Goal: Task Accomplishment & Management: Use online tool/utility

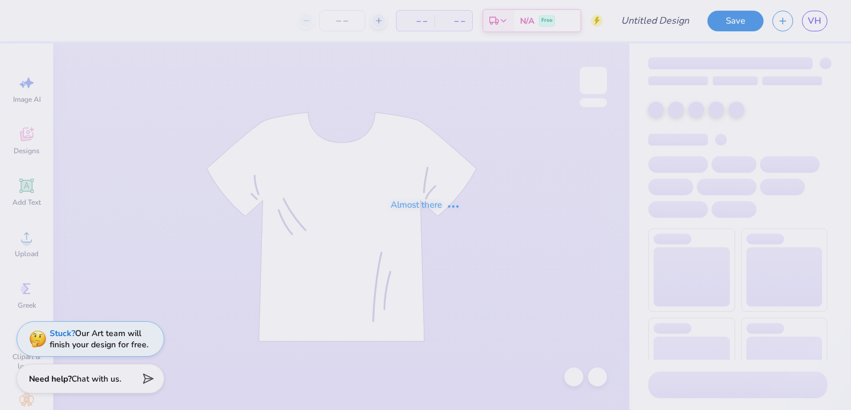
type input "green"
type input "100"
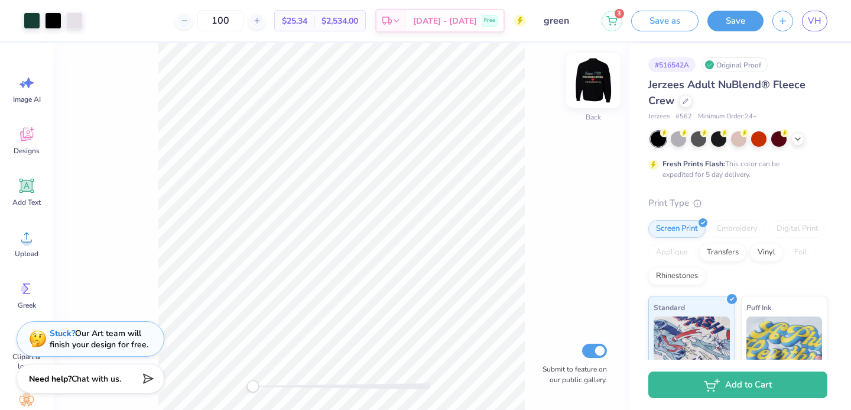
click at [588, 84] on img at bounding box center [593, 80] width 47 height 47
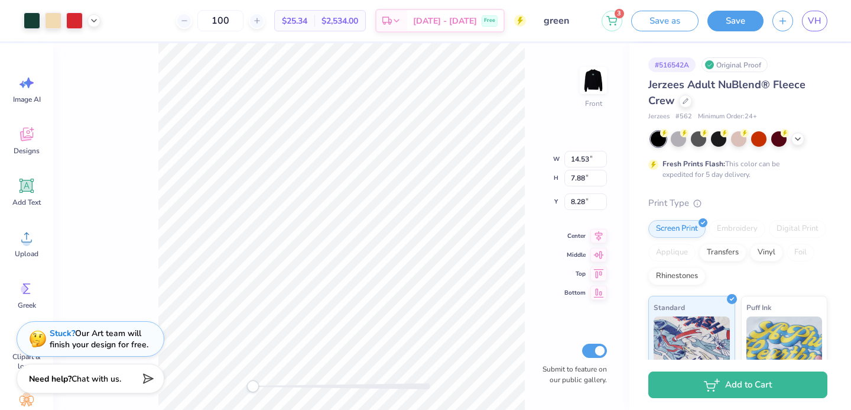
type input "1.02"
type input "0.61"
type input "15.33"
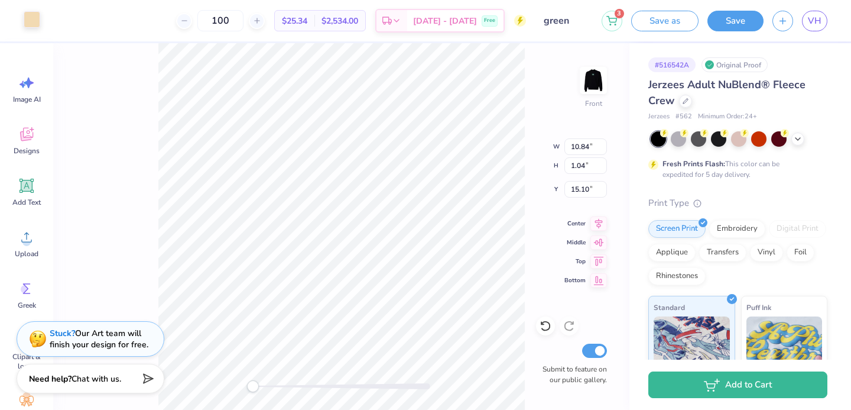
click at [34, 21] on div at bounding box center [32, 19] width 17 height 17
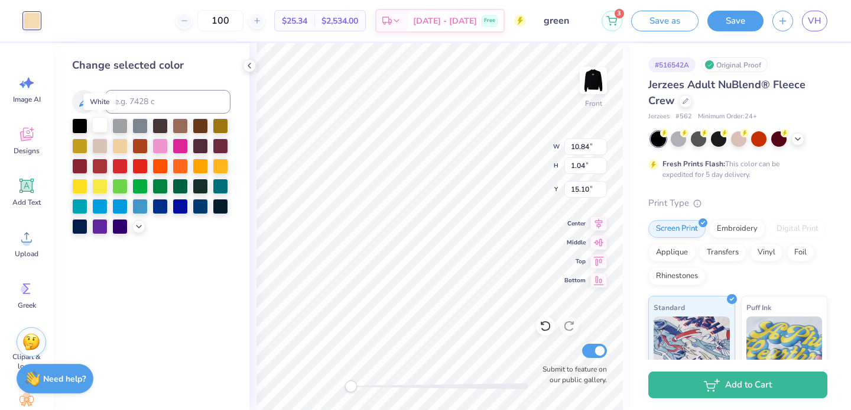
click at [97, 122] on div at bounding box center [99, 124] width 15 height 15
click at [99, 126] on div at bounding box center [99, 124] width 15 height 15
click at [102, 129] on div at bounding box center [99, 124] width 15 height 15
click at [101, 129] on div at bounding box center [99, 124] width 15 height 15
click at [138, 230] on div at bounding box center [138, 225] width 13 height 13
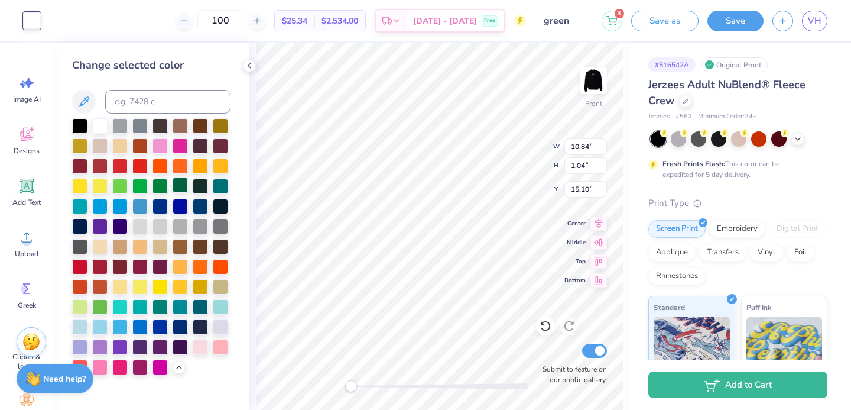
click at [177, 189] on div at bounding box center [180, 184] width 15 height 15
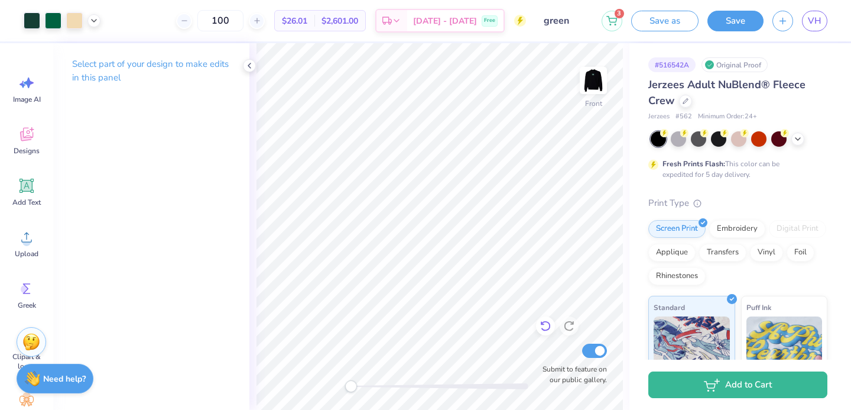
click at [547, 329] on icon at bounding box center [546, 326] width 12 height 12
click at [573, 328] on icon at bounding box center [569, 326] width 10 height 11
click at [540, 324] on icon at bounding box center [546, 326] width 12 height 12
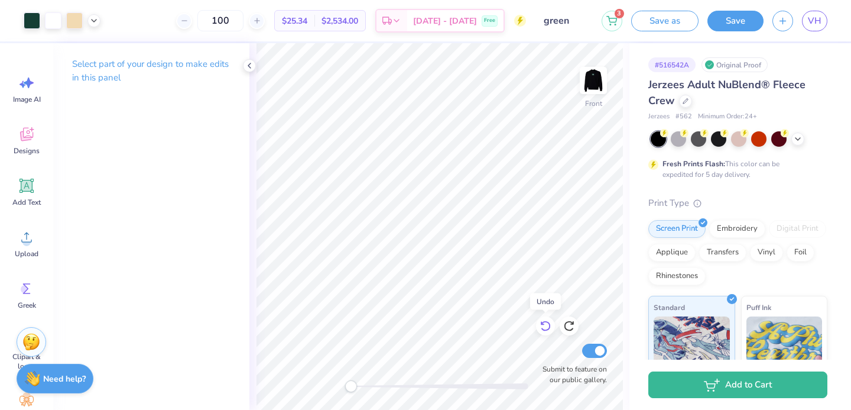
click at [540, 325] on icon at bounding box center [546, 326] width 12 height 12
click at [593, 71] on img at bounding box center [593, 80] width 47 height 47
click at [592, 78] on img at bounding box center [593, 80] width 47 height 47
click at [586, 79] on img at bounding box center [593, 80] width 47 height 47
click at [27, 20] on div at bounding box center [32, 19] width 17 height 17
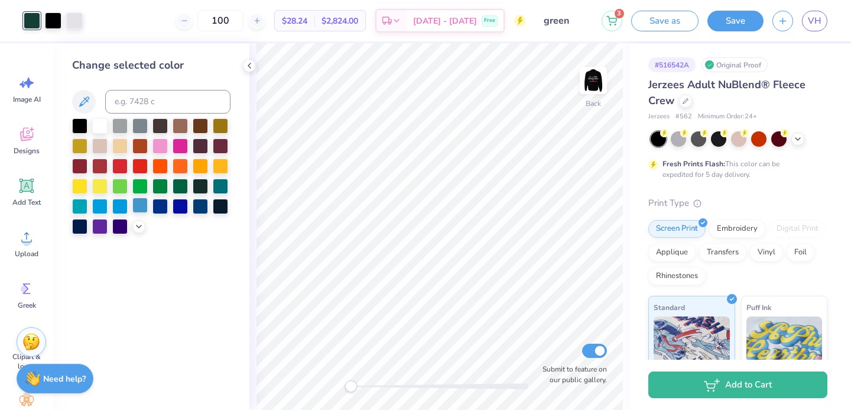
click at [140, 204] on div at bounding box center [139, 204] width 15 height 15
click at [183, 144] on div at bounding box center [180, 144] width 15 height 15
click at [587, 79] on img at bounding box center [593, 80] width 47 height 47
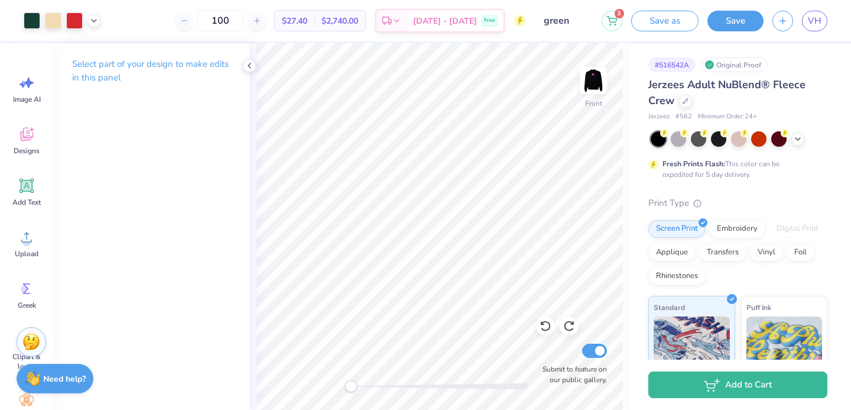
click at [587, 79] on img at bounding box center [594, 81] width 24 height 24
click at [547, 326] on icon at bounding box center [546, 326] width 12 height 12
click at [33, 17] on div at bounding box center [32, 19] width 17 height 17
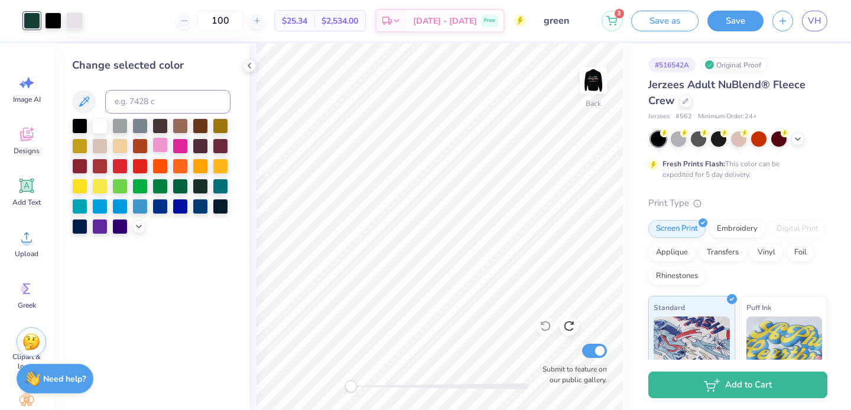
click at [157, 144] on div at bounding box center [159, 144] width 15 height 15
click at [596, 89] on img at bounding box center [593, 80] width 47 height 47
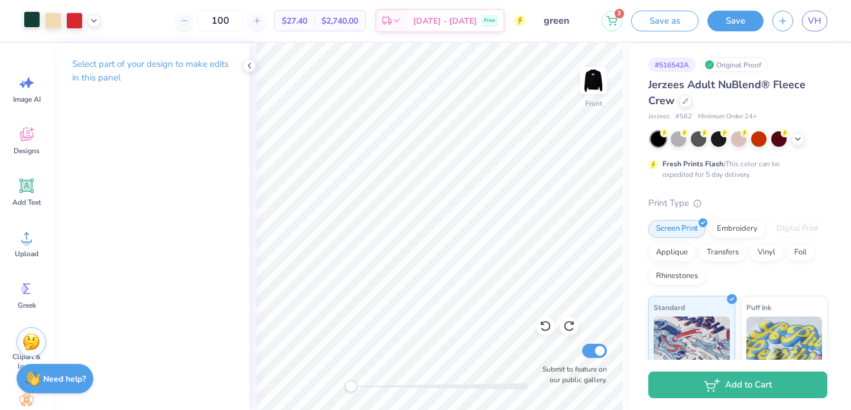
click at [27, 24] on div at bounding box center [32, 19] width 17 height 17
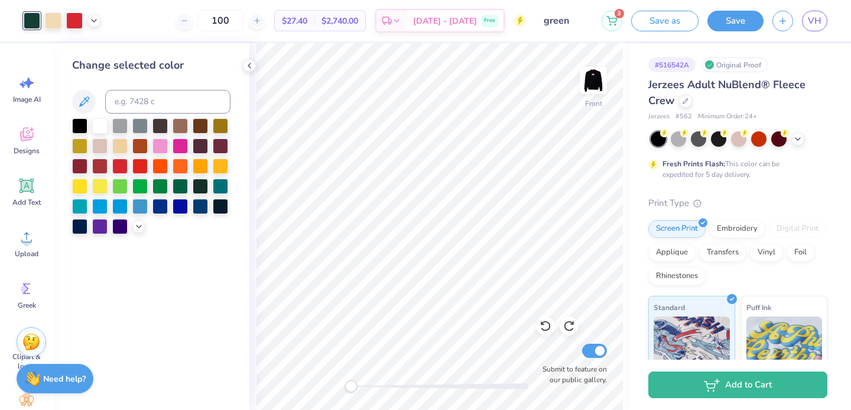
click at [161, 154] on div at bounding box center [151, 176] width 158 height 116
click at [162, 148] on div at bounding box center [159, 144] width 15 height 15
click at [589, 74] on img at bounding box center [593, 80] width 47 height 47
click at [589, 92] on img at bounding box center [593, 80] width 47 height 47
click at [48, 21] on div at bounding box center [53, 19] width 17 height 17
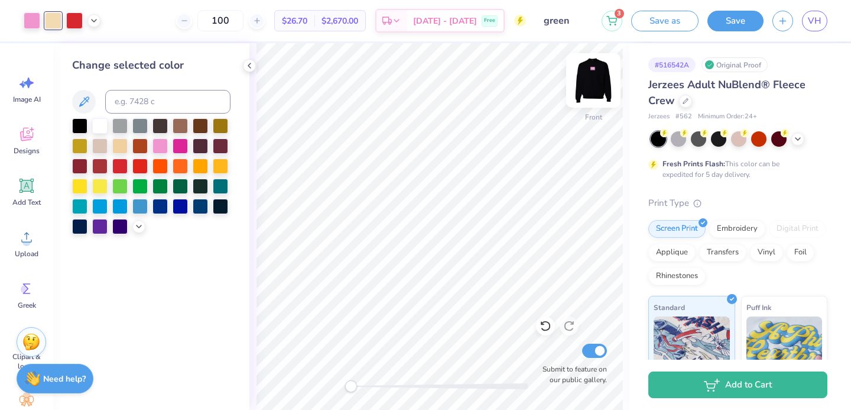
click at [589, 83] on img at bounding box center [593, 80] width 47 height 47
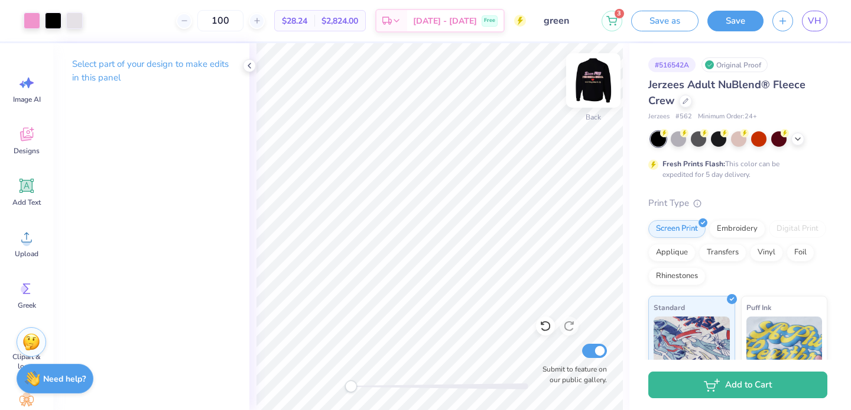
click at [590, 85] on img at bounding box center [593, 80] width 47 height 47
click at [57, 18] on div at bounding box center [53, 19] width 17 height 17
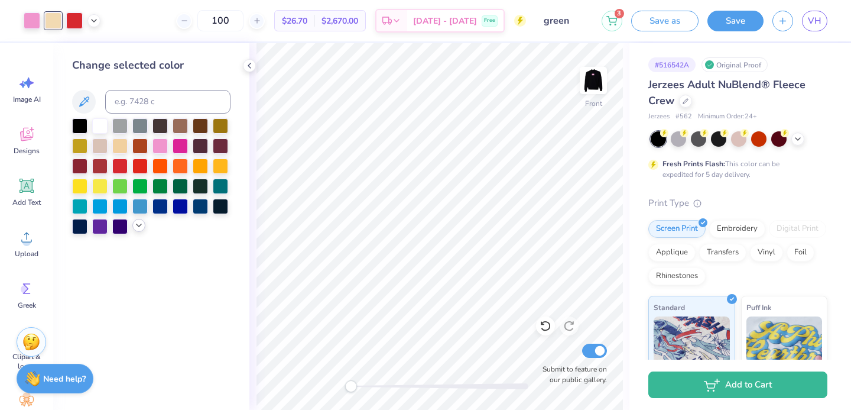
click at [136, 221] on div at bounding box center [138, 225] width 13 height 13
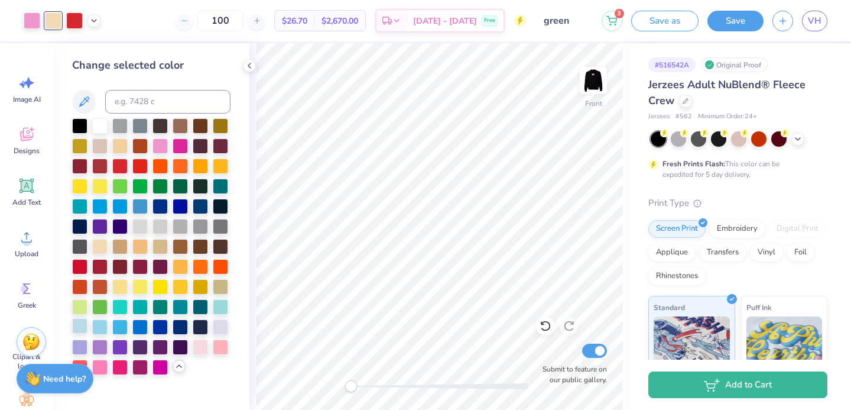
click at [78, 323] on div at bounding box center [79, 325] width 15 height 15
click at [595, 87] on img at bounding box center [593, 80] width 47 height 47
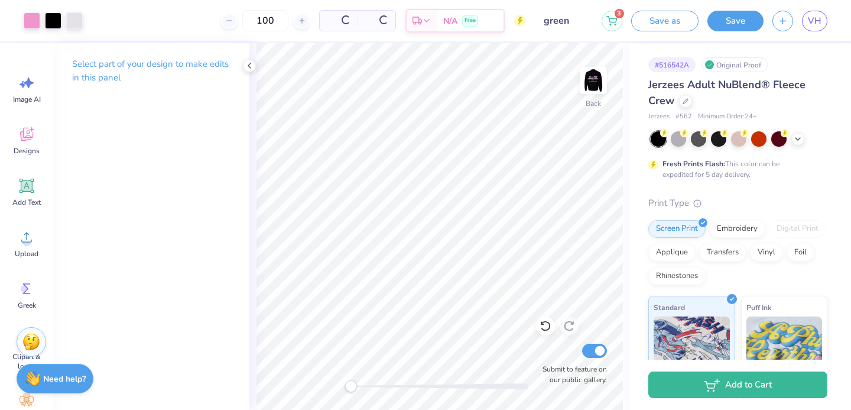
click at [595, 87] on img at bounding box center [594, 81] width 24 height 24
click at [541, 325] on icon at bounding box center [546, 326] width 12 height 12
click at [541, 327] on icon at bounding box center [546, 326] width 12 height 12
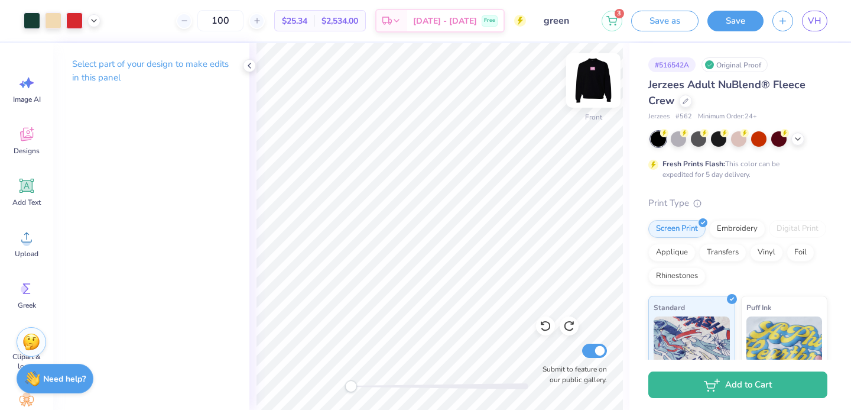
click at [590, 86] on img at bounding box center [593, 80] width 47 height 47
click at [31, 23] on div at bounding box center [32, 19] width 17 height 17
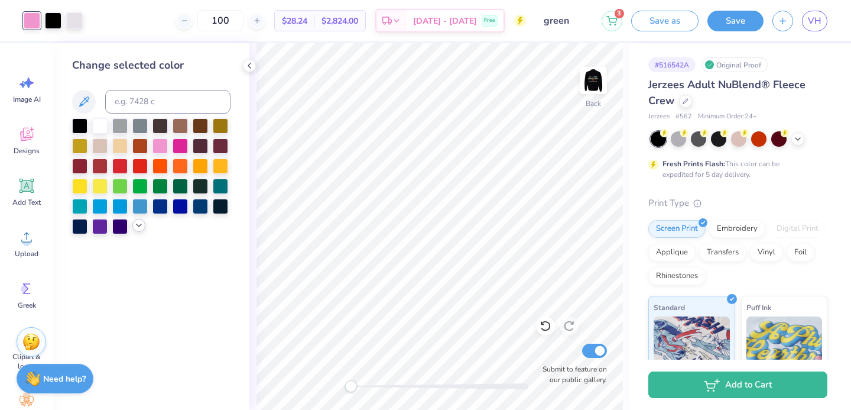
click at [137, 225] on icon at bounding box center [138, 224] width 9 height 9
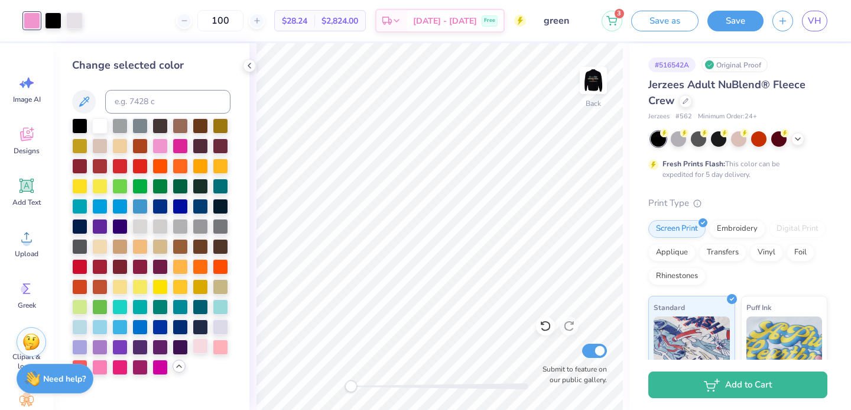
click at [203, 347] on div at bounding box center [200, 345] width 15 height 15
click at [118, 366] on div at bounding box center [119, 365] width 15 height 15
click at [158, 368] on div at bounding box center [159, 365] width 15 height 15
click at [94, 363] on div at bounding box center [99, 365] width 15 height 15
click at [160, 150] on div at bounding box center [159, 144] width 15 height 15
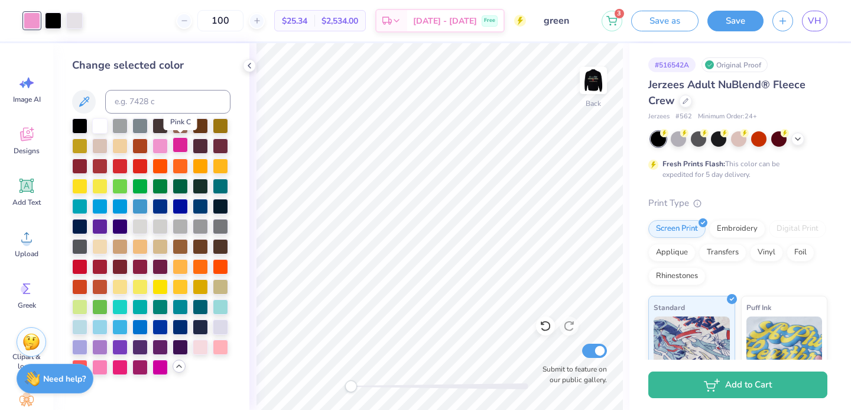
click at [181, 152] on div at bounding box center [180, 144] width 15 height 15
click at [164, 149] on div at bounding box center [159, 144] width 15 height 15
click at [587, 87] on img at bounding box center [593, 80] width 47 height 47
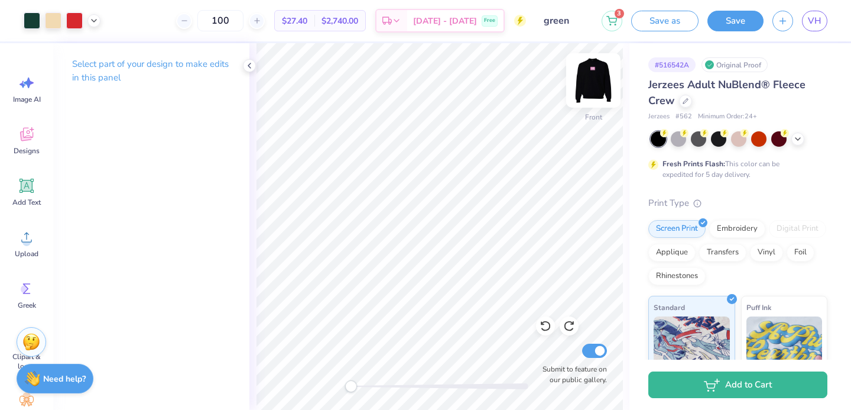
click at [587, 84] on img at bounding box center [593, 80] width 47 height 47
click at [602, 82] on img at bounding box center [593, 80] width 47 height 47
click at [34, 14] on div at bounding box center [32, 19] width 17 height 17
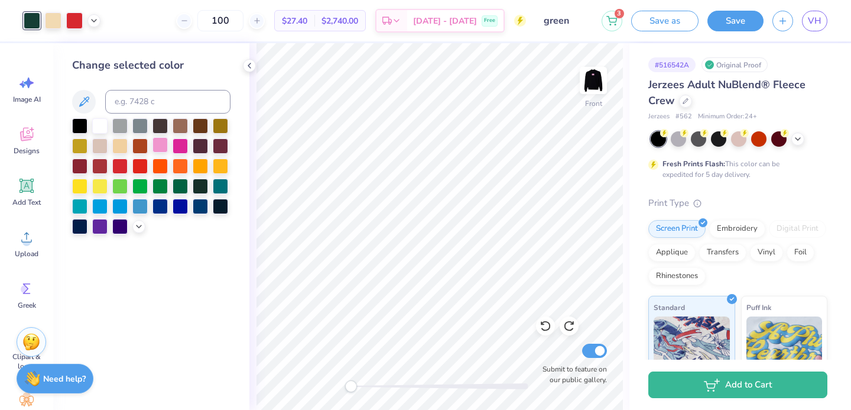
click at [163, 147] on div at bounding box center [159, 144] width 15 height 15
click at [589, 78] on img at bounding box center [593, 80] width 47 height 47
click at [589, 79] on img at bounding box center [594, 81] width 24 height 24
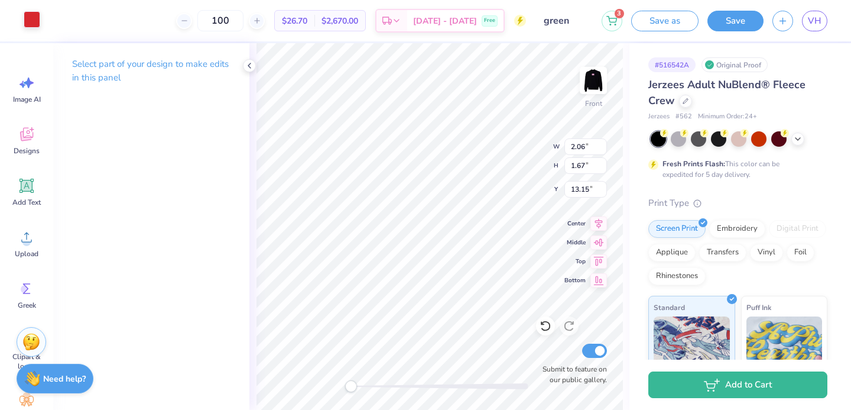
click at [33, 16] on div at bounding box center [32, 19] width 17 height 17
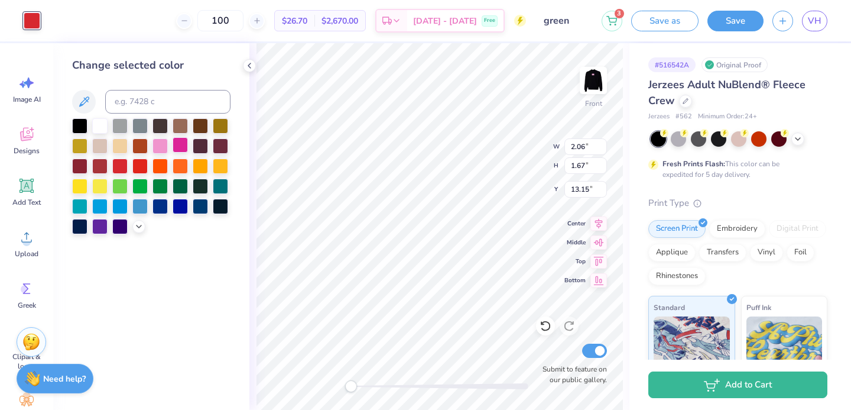
click at [179, 150] on div at bounding box center [180, 144] width 15 height 15
click at [586, 85] on img at bounding box center [593, 80] width 47 height 47
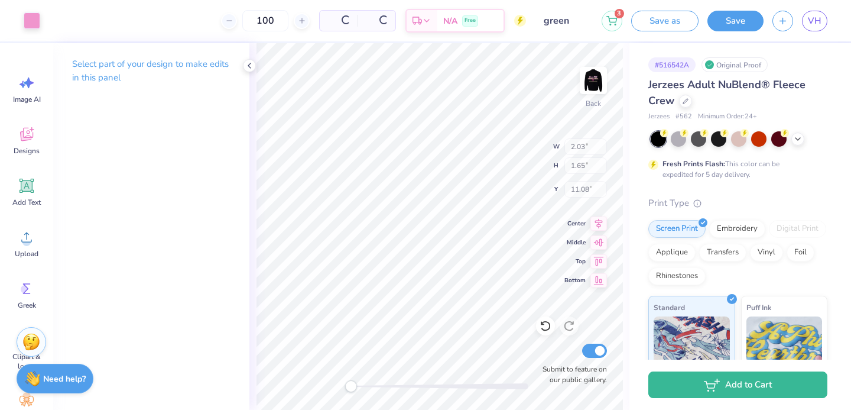
type input "2.03"
type input "1.65"
type input "11.08"
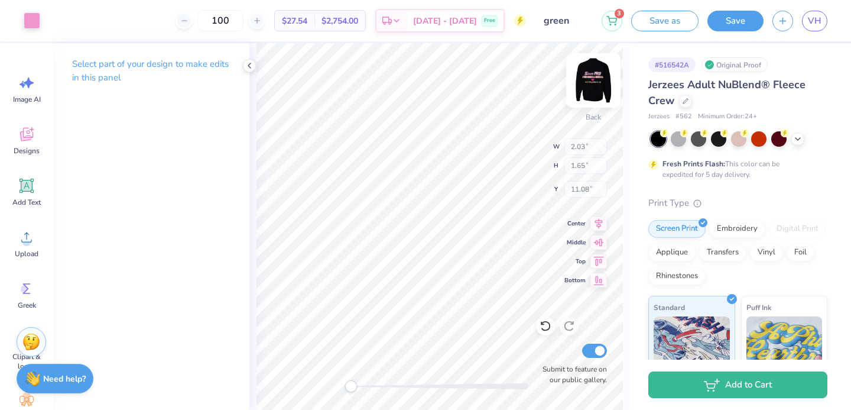
click at [584, 86] on img at bounding box center [593, 80] width 47 height 47
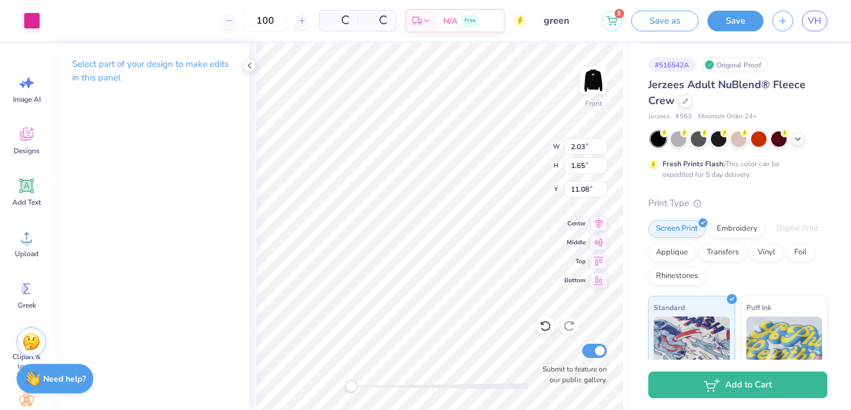
type input "2.06"
type input "1.67"
type input "13.15"
click at [29, 14] on div at bounding box center [32, 19] width 17 height 17
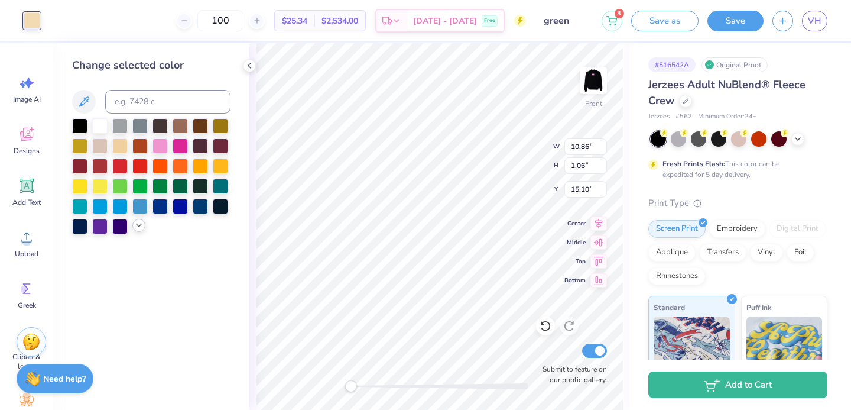
click at [135, 222] on icon at bounding box center [138, 224] width 9 height 9
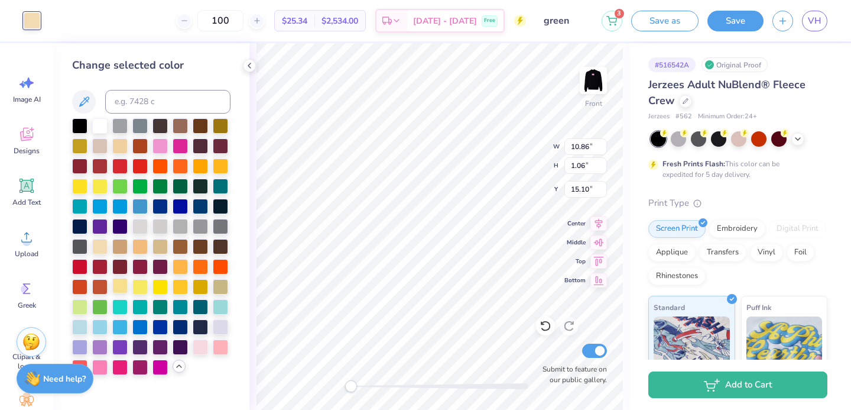
click at [120, 289] on div at bounding box center [119, 285] width 15 height 15
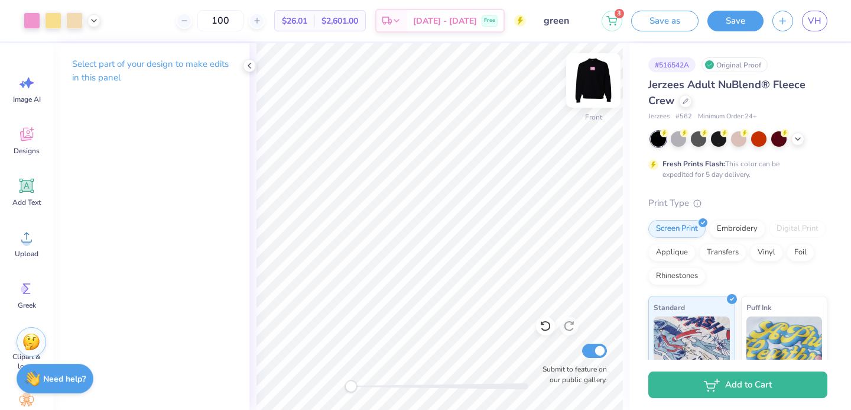
click at [592, 83] on img at bounding box center [593, 80] width 47 height 47
click at [592, 85] on img at bounding box center [593, 80] width 47 height 47
click at [540, 323] on icon at bounding box center [546, 326] width 12 height 12
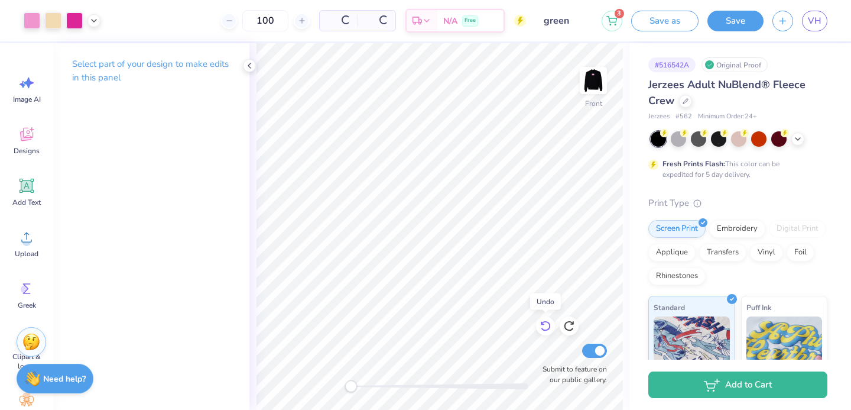
click at [540, 323] on icon at bounding box center [546, 326] width 12 height 12
click at [541, 323] on icon at bounding box center [546, 326] width 12 height 12
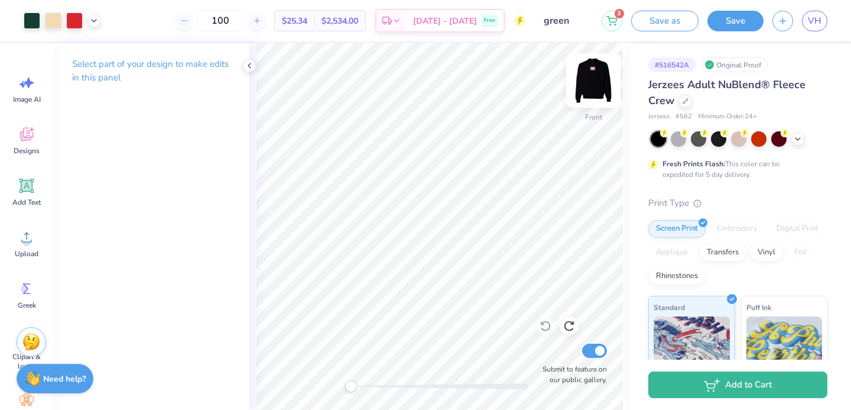
click at [599, 87] on img at bounding box center [593, 80] width 47 height 47
click at [38, 22] on div at bounding box center [32, 19] width 17 height 17
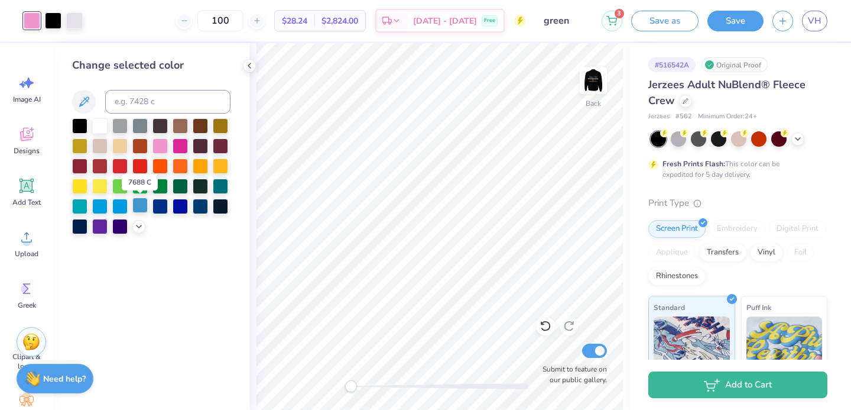
click at [139, 206] on div at bounding box center [139, 204] width 15 height 15
click at [139, 226] on icon at bounding box center [138, 224] width 9 height 9
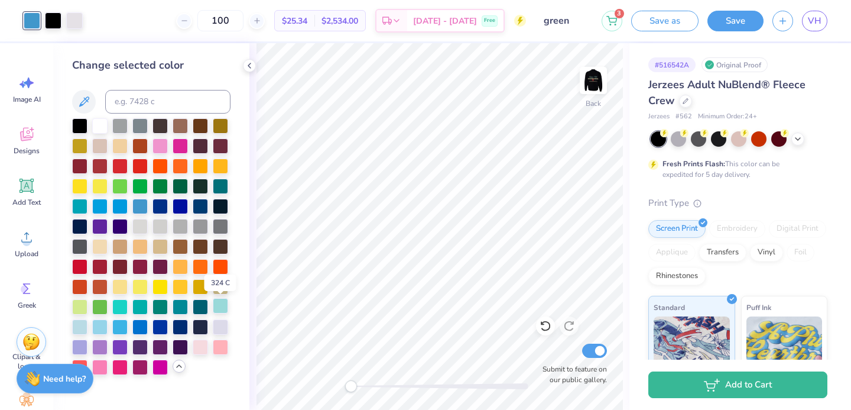
click at [216, 307] on div at bounding box center [220, 305] width 15 height 15
click at [122, 329] on div at bounding box center [119, 325] width 15 height 15
click at [119, 207] on div at bounding box center [119, 204] width 15 height 15
click at [139, 203] on div at bounding box center [139, 204] width 15 height 15
click at [142, 368] on div at bounding box center [139, 365] width 15 height 15
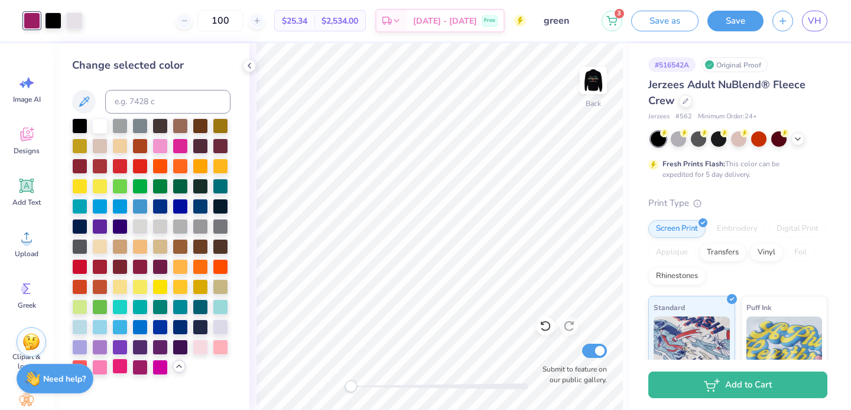
click at [124, 367] on div at bounding box center [119, 365] width 15 height 15
click at [101, 368] on div at bounding box center [99, 365] width 15 height 15
click at [125, 349] on div at bounding box center [119, 345] width 15 height 15
click at [77, 347] on div at bounding box center [79, 345] width 15 height 15
click at [94, 346] on div at bounding box center [99, 345] width 15 height 15
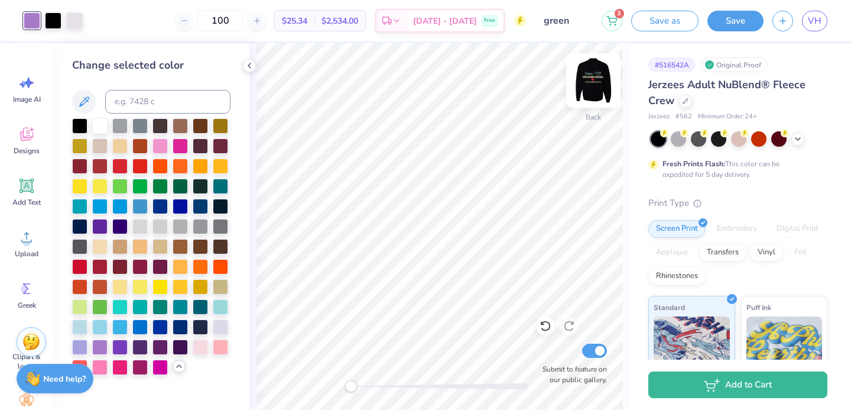
click at [590, 76] on img at bounding box center [593, 80] width 47 height 47
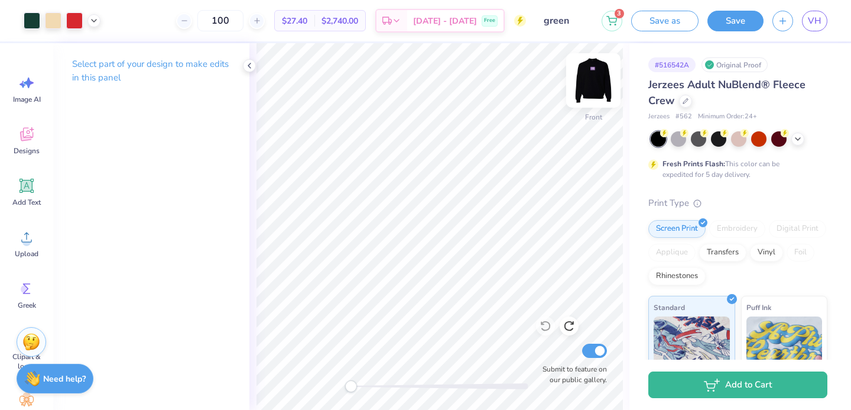
click at [588, 77] on img at bounding box center [593, 80] width 47 height 47
click at [77, 17] on div at bounding box center [74, 19] width 17 height 17
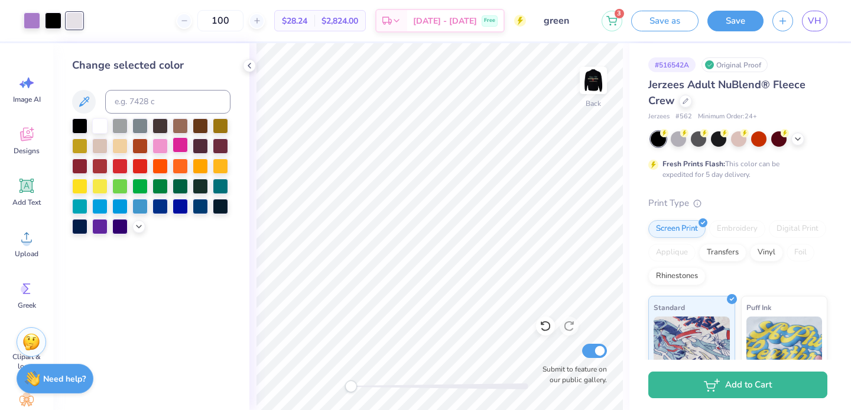
click at [178, 146] on div at bounding box center [180, 144] width 15 height 15
click at [537, 325] on div at bounding box center [545, 325] width 19 height 19
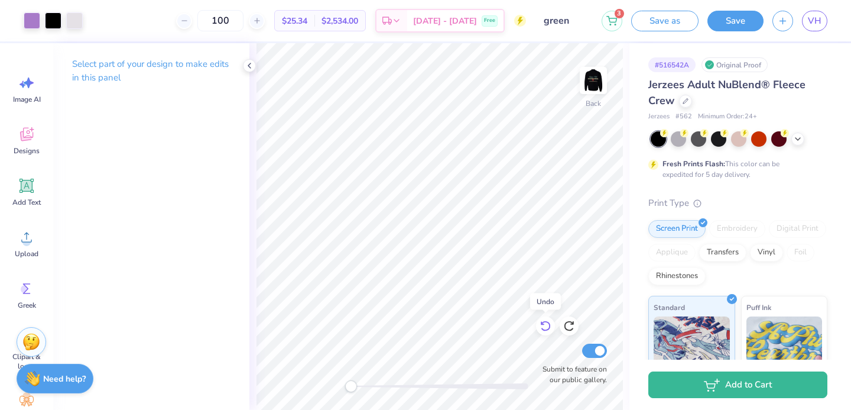
click at [537, 325] on div at bounding box center [545, 325] width 19 height 19
click at [77, 22] on div at bounding box center [74, 19] width 17 height 17
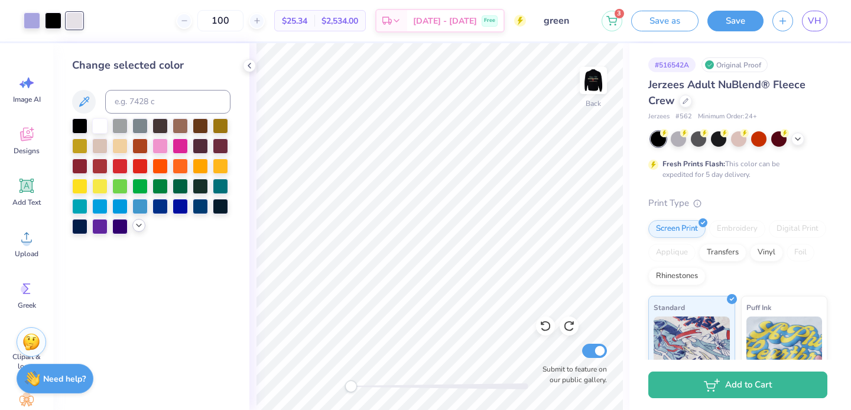
click at [139, 228] on icon at bounding box center [138, 224] width 9 height 9
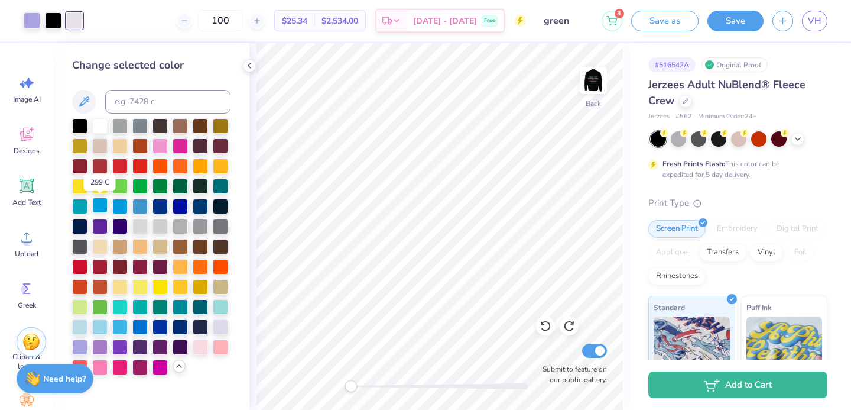
click at [99, 210] on div at bounding box center [99, 204] width 15 height 15
click at [99, 326] on div at bounding box center [99, 325] width 15 height 15
click at [544, 320] on icon at bounding box center [546, 326] width 12 height 12
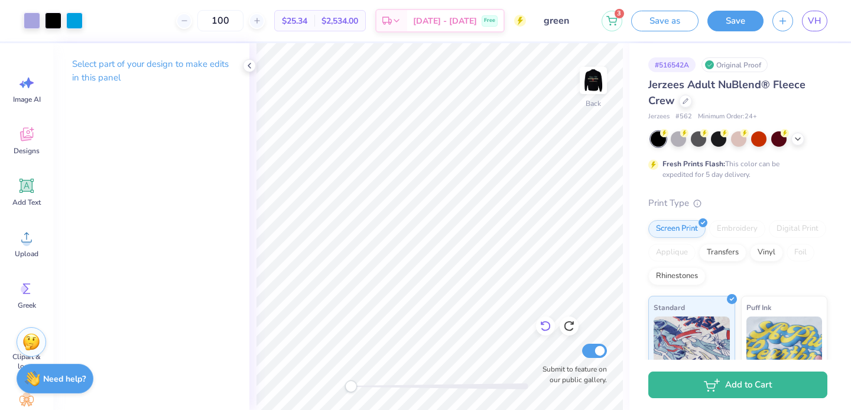
click at [544, 320] on icon at bounding box center [546, 326] width 12 height 12
click at [544, 321] on icon at bounding box center [546, 326] width 12 height 12
click at [544, 321] on icon at bounding box center [545, 326] width 10 height 11
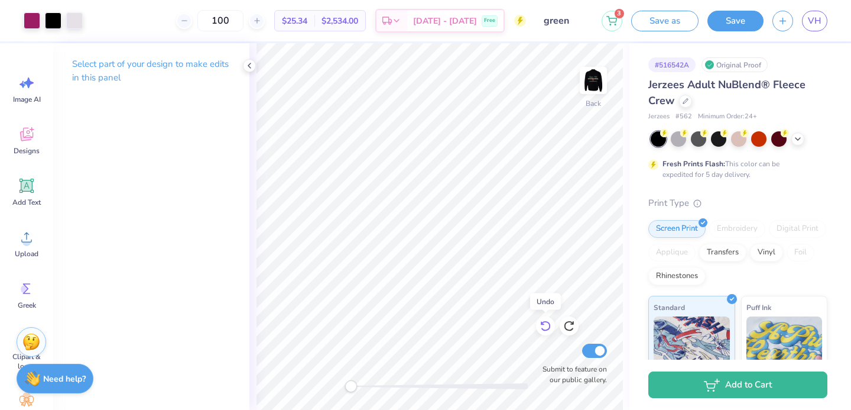
click at [544, 323] on icon at bounding box center [546, 326] width 12 height 12
click at [34, 27] on div at bounding box center [32, 19] width 17 height 17
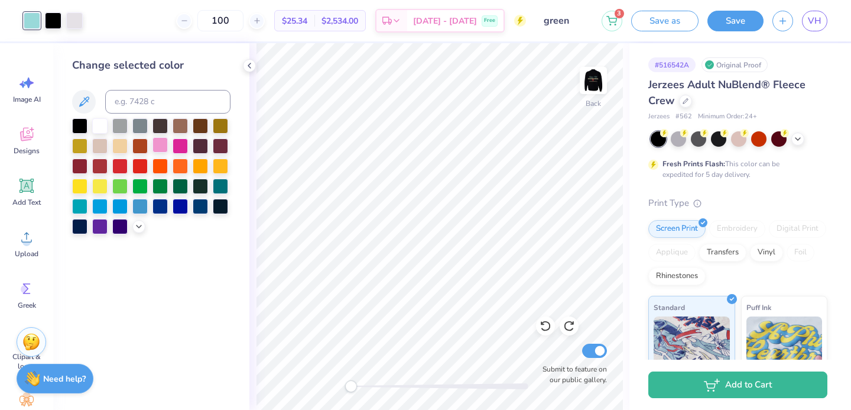
click at [164, 147] on div at bounding box center [159, 144] width 15 height 15
click at [135, 232] on div at bounding box center [138, 226] width 13 height 13
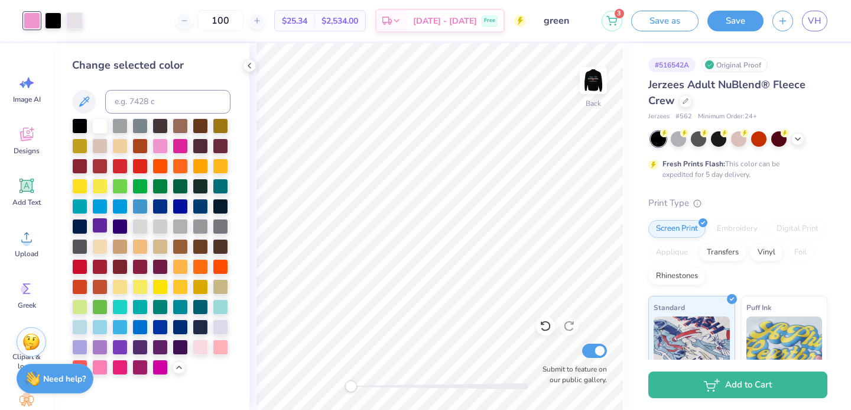
click at [102, 226] on div at bounding box center [99, 224] width 15 height 15
click at [98, 346] on div at bounding box center [99, 345] width 15 height 15
click at [147, 225] on div at bounding box center [139, 224] width 15 height 15
click at [157, 225] on div at bounding box center [159, 224] width 15 height 15
click at [178, 292] on div at bounding box center [180, 285] width 15 height 15
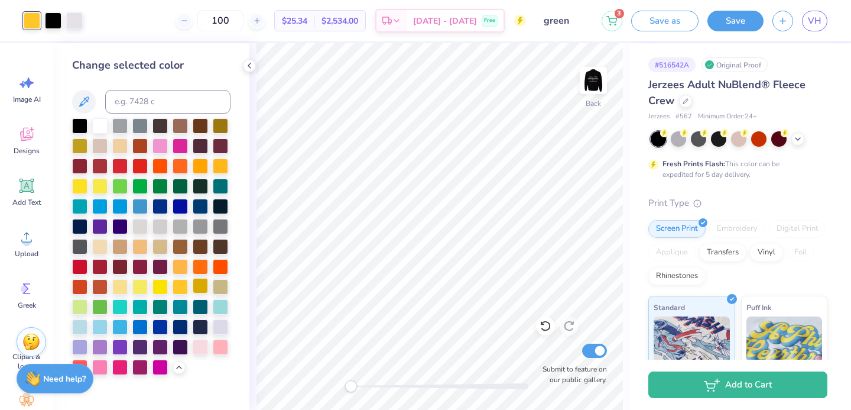
click at [204, 295] on div at bounding box center [151, 246] width 158 height 256
click at [199, 265] on div at bounding box center [200, 265] width 15 height 15
click at [196, 342] on div at bounding box center [200, 345] width 15 height 15
click at [208, 345] on div at bounding box center [200, 345] width 15 height 15
click at [218, 346] on div at bounding box center [220, 345] width 15 height 15
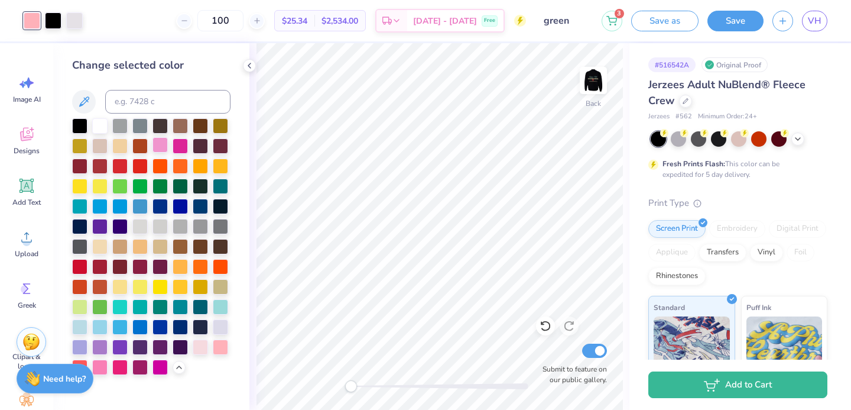
click at [154, 146] on div at bounding box center [159, 144] width 15 height 15
click at [96, 347] on div at bounding box center [99, 345] width 15 height 15
click at [75, 344] on div at bounding box center [79, 345] width 15 height 15
click at [600, 86] on img at bounding box center [593, 80] width 47 height 47
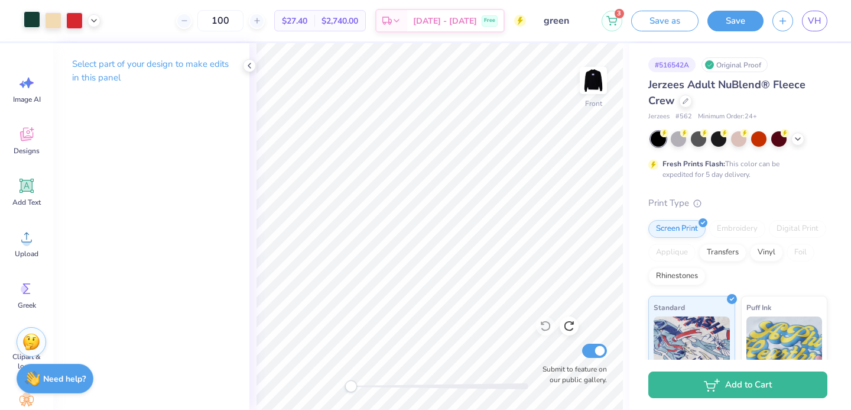
click at [27, 20] on div at bounding box center [32, 19] width 17 height 17
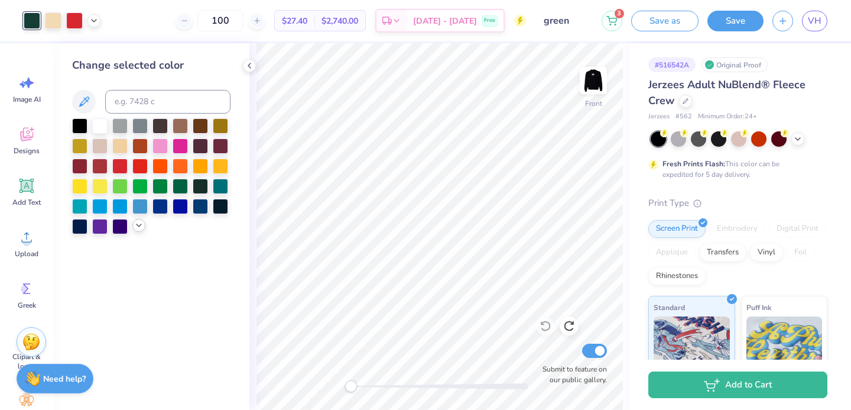
click at [137, 223] on icon at bounding box center [138, 224] width 9 height 9
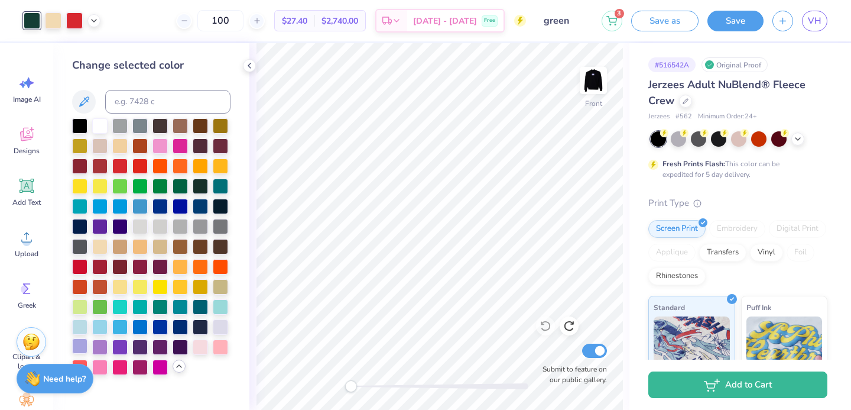
click at [77, 349] on div at bounding box center [79, 345] width 15 height 15
click at [592, 77] on img at bounding box center [593, 80] width 47 height 47
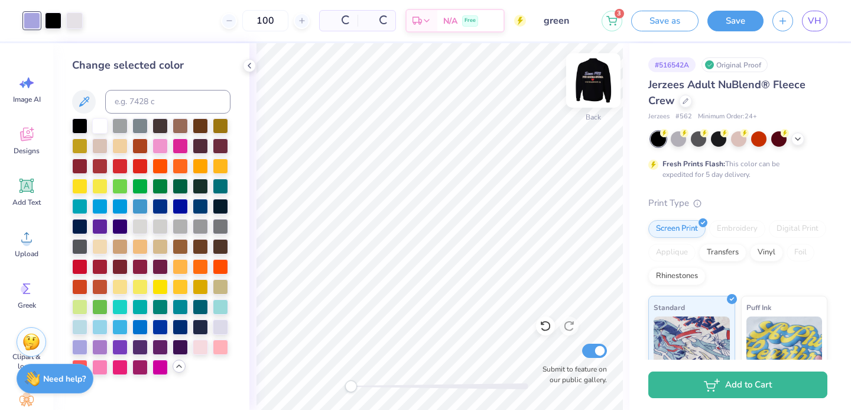
click at [592, 78] on img at bounding box center [593, 80] width 47 height 47
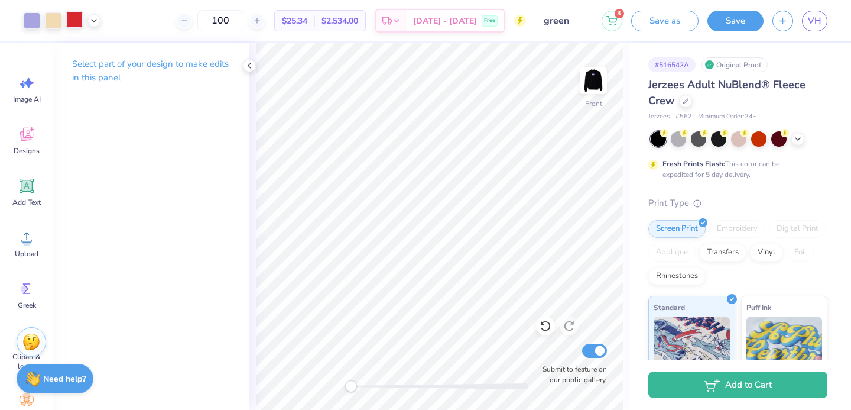
click at [76, 25] on div at bounding box center [74, 19] width 17 height 17
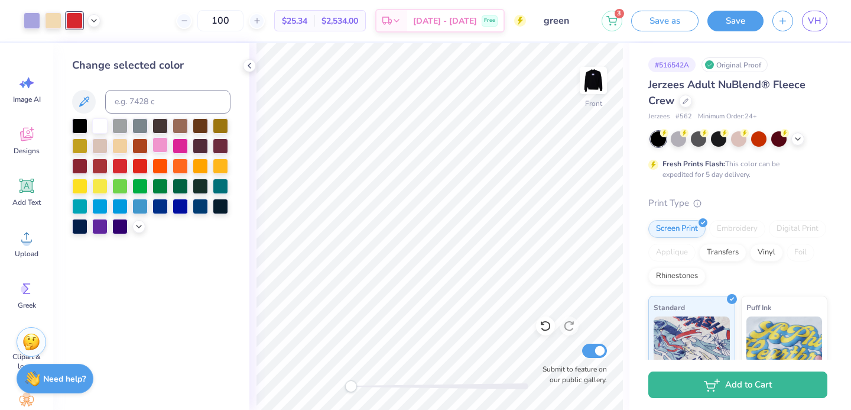
click at [163, 148] on div at bounding box center [159, 144] width 15 height 15
click at [583, 80] on img at bounding box center [593, 80] width 47 height 47
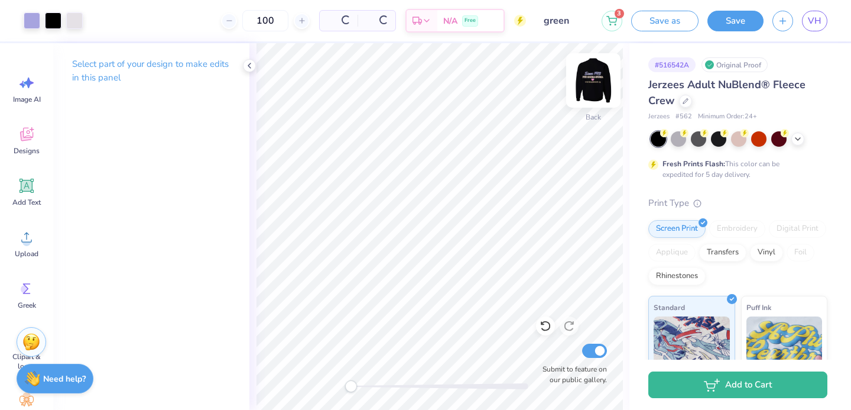
click at [587, 85] on img at bounding box center [593, 80] width 47 height 47
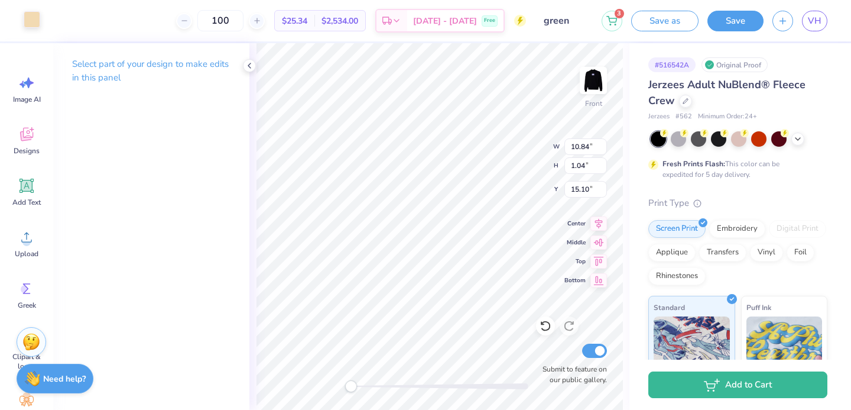
click at [33, 18] on div at bounding box center [32, 19] width 17 height 17
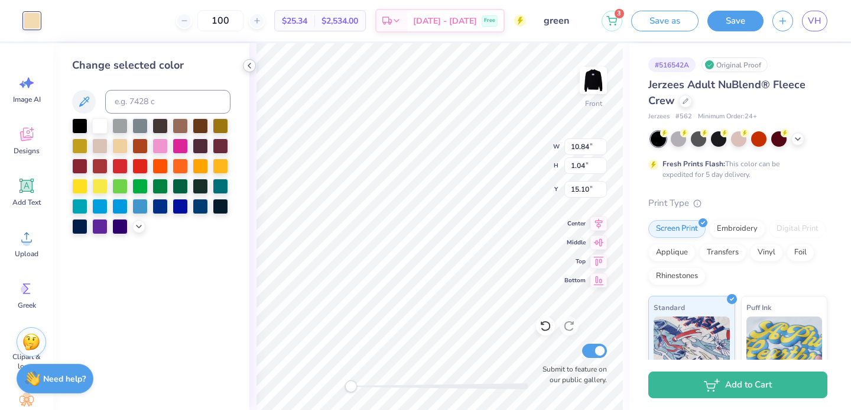
click at [246, 64] on icon at bounding box center [249, 65] width 9 height 9
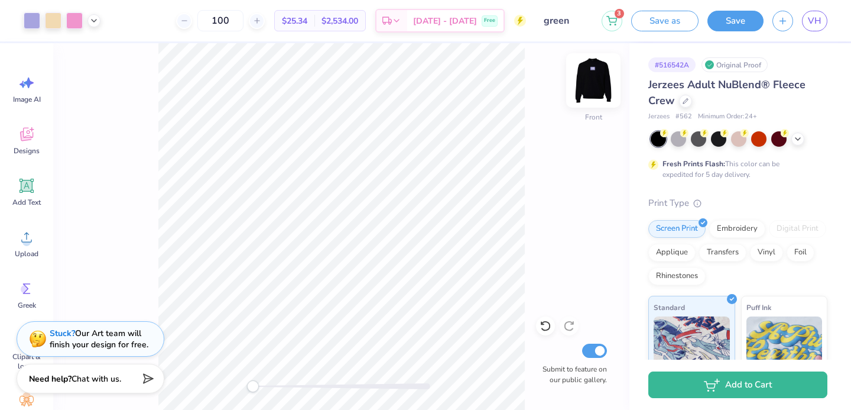
click at [596, 78] on img at bounding box center [593, 80] width 47 height 47
click at [596, 78] on img at bounding box center [594, 81] width 24 height 24
click at [70, 12] on div at bounding box center [74, 19] width 17 height 17
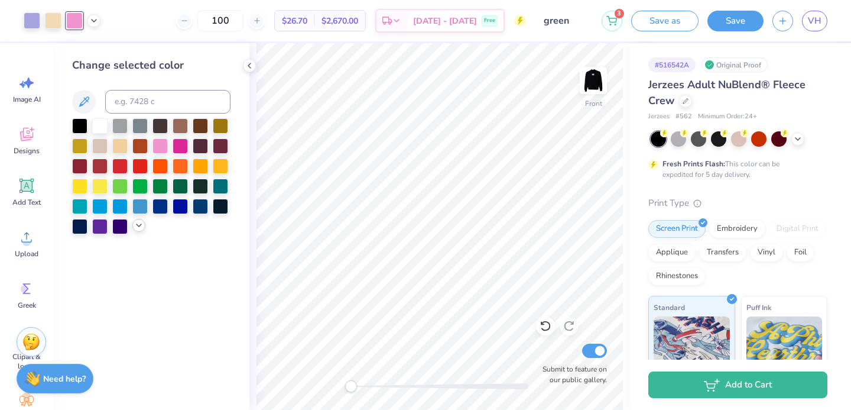
click at [142, 226] on icon at bounding box center [138, 224] width 9 height 9
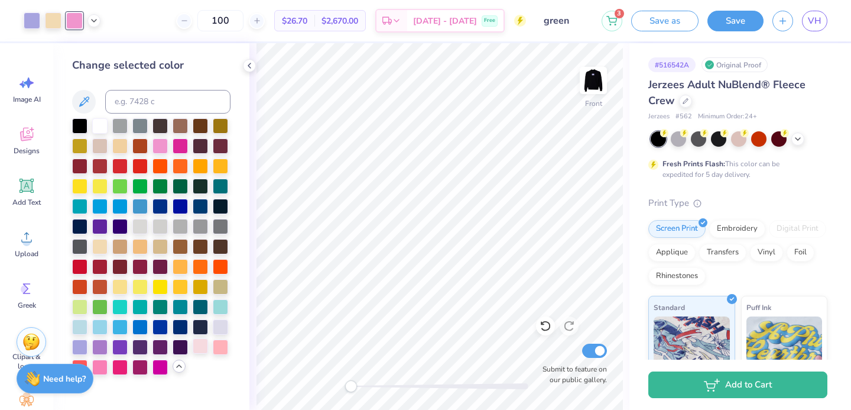
click at [202, 345] on div at bounding box center [200, 345] width 15 height 15
click at [200, 347] on div at bounding box center [200, 345] width 15 height 15
click at [200, 340] on div at bounding box center [200, 345] width 15 height 15
click at [220, 323] on div at bounding box center [220, 325] width 15 height 15
click at [215, 337] on div at bounding box center [151, 246] width 158 height 256
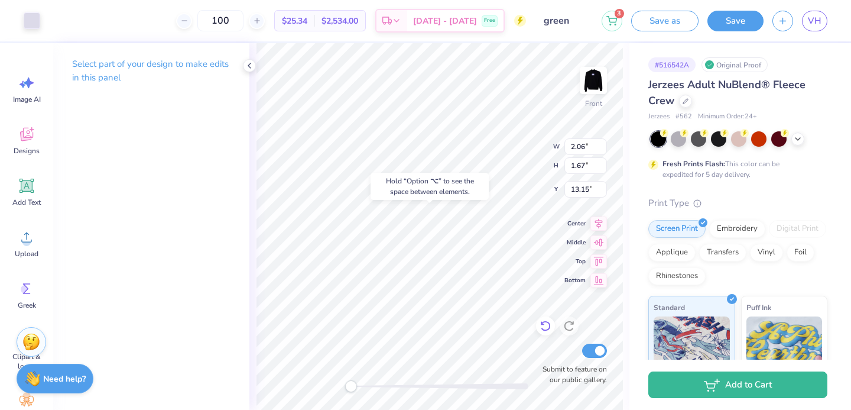
click at [544, 328] on icon at bounding box center [546, 326] width 12 height 12
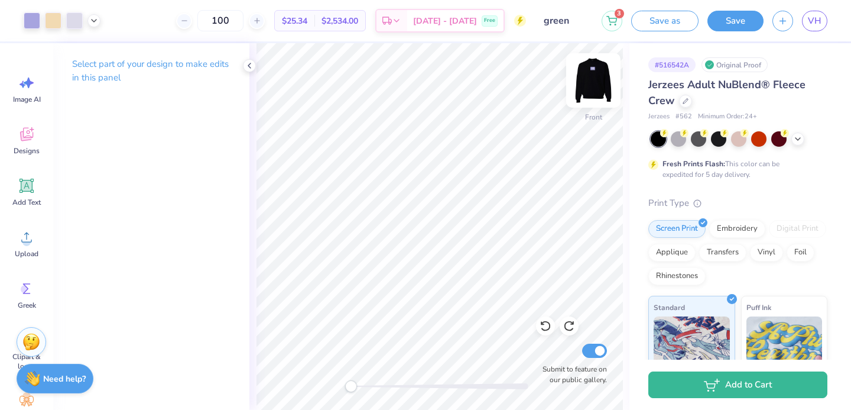
click at [595, 84] on img at bounding box center [593, 80] width 47 height 47
click at [595, 84] on img at bounding box center [594, 81] width 24 height 24
click at [593, 89] on img at bounding box center [593, 80] width 47 height 47
click at [595, 88] on img at bounding box center [593, 80] width 47 height 47
click at [581, 74] on img at bounding box center [593, 80] width 47 height 47
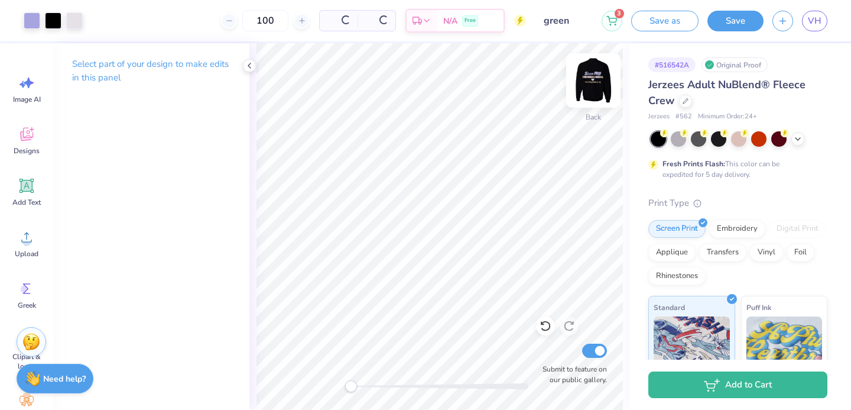
click at [586, 80] on img at bounding box center [593, 80] width 47 height 47
click at [587, 83] on img at bounding box center [593, 80] width 47 height 47
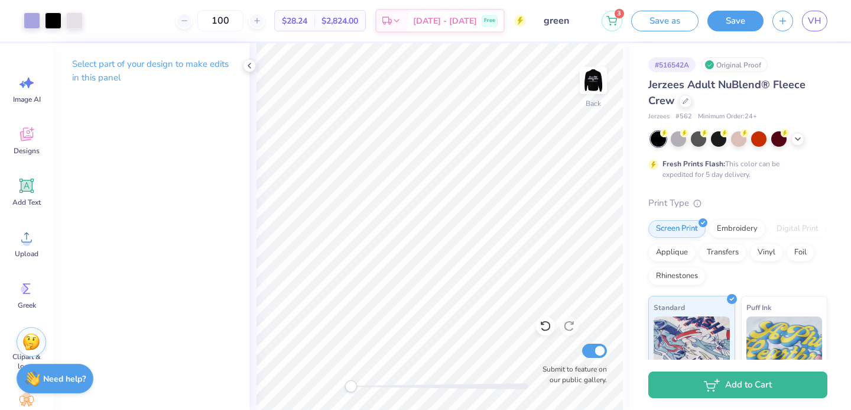
click at [22, 20] on div "Art colors" at bounding box center [41, 20] width 83 height 41
click at [24, 20] on div at bounding box center [32, 19] width 17 height 17
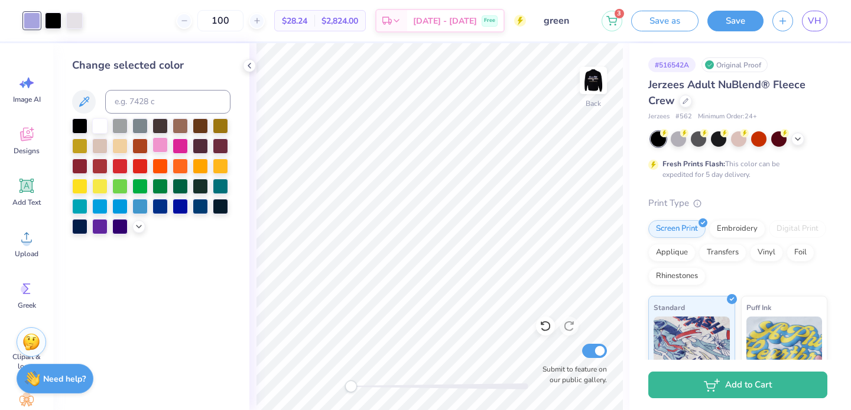
click at [155, 149] on div at bounding box center [159, 144] width 15 height 15
click at [589, 86] on img at bounding box center [593, 80] width 47 height 47
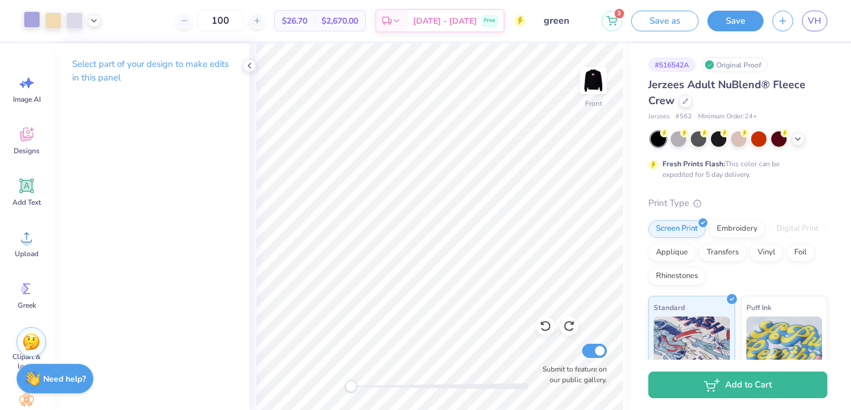
click at [28, 15] on div at bounding box center [32, 19] width 17 height 17
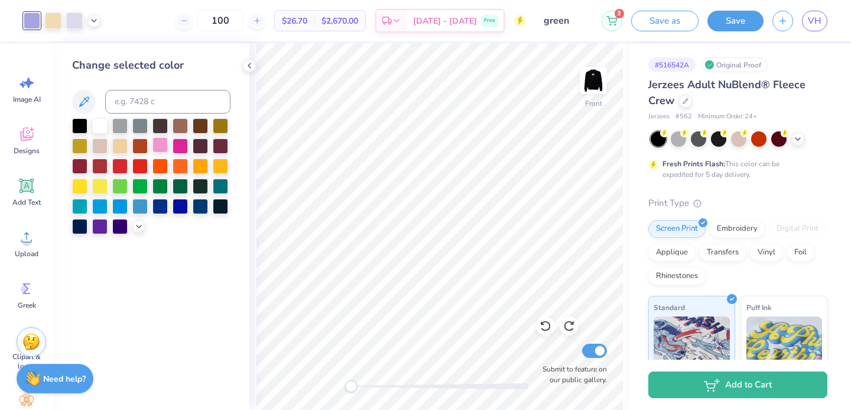
click at [155, 141] on div at bounding box center [159, 144] width 15 height 15
